Goal: Navigation & Orientation: Go to known website

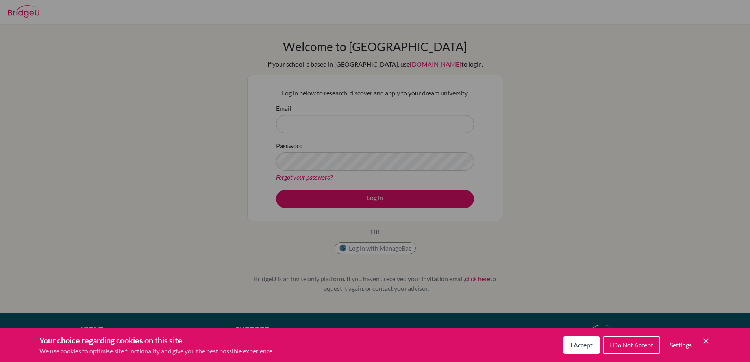
drag, startPoint x: 581, startPoint y: 262, endPoint x: 581, endPoint y: 266, distance: 4.3
click at [581, 263] on div "Cookie Preferences" at bounding box center [375, 181] width 750 height 362
click at [581, 342] on span "I Accept" at bounding box center [581, 344] width 22 height 7
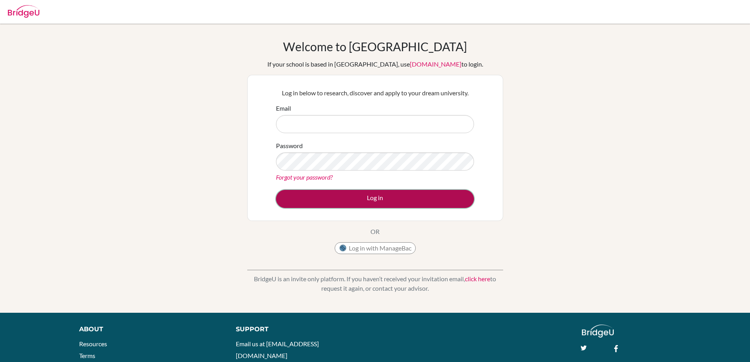
click at [368, 203] on button "Log in" at bounding box center [375, 199] width 198 height 18
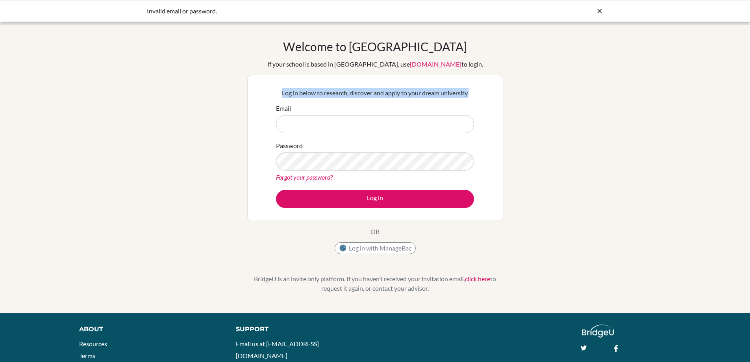
drag, startPoint x: 281, startPoint y: 94, endPoint x: 517, endPoint y: 94, distance: 236.1
click at [517, 94] on div "Welcome to [GEOGRAPHIC_DATA] If your school is based in [GEOGRAPHIC_DATA], use …" at bounding box center [375, 167] width 750 height 257
click at [481, 98] on div "Log in below to research, discover and apply to your dream university. Email Pa…" at bounding box center [375, 148] width 256 height 146
click at [378, 247] on button "Log in with ManageBac" at bounding box center [374, 248] width 81 height 12
click at [410, 66] on link "[DOMAIN_NAME]" at bounding box center [436, 63] width 52 height 7
